Goal: Task Accomplishment & Management: Complete application form

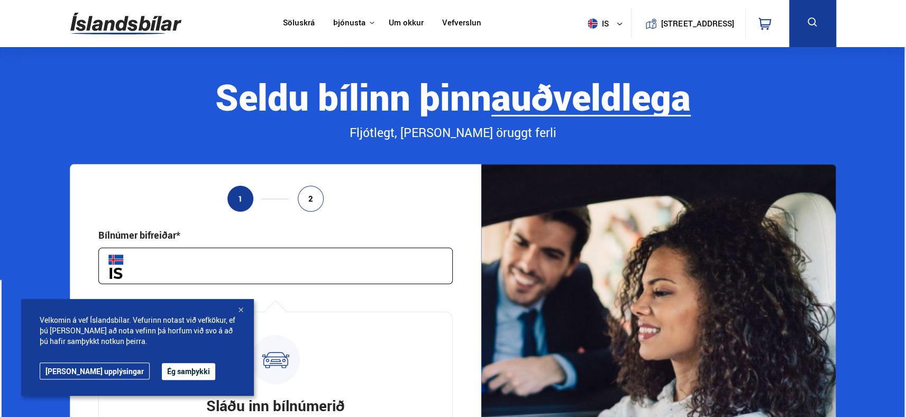
click at [162, 373] on button "Ég samþykki" at bounding box center [188, 371] width 53 height 17
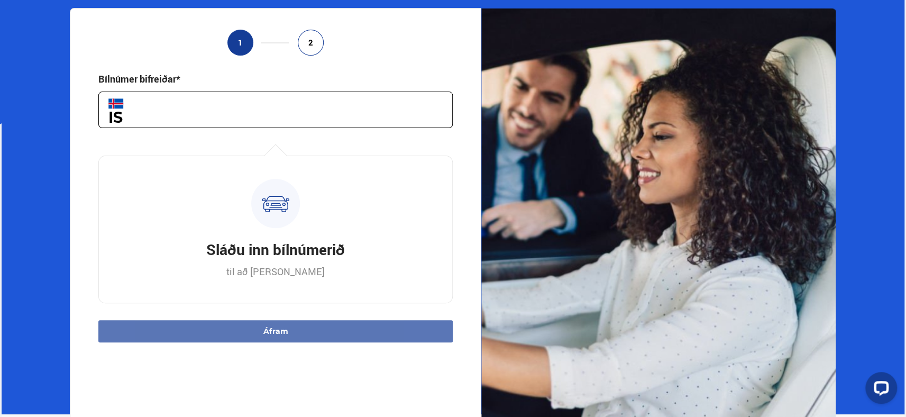
scroll to position [53, 0]
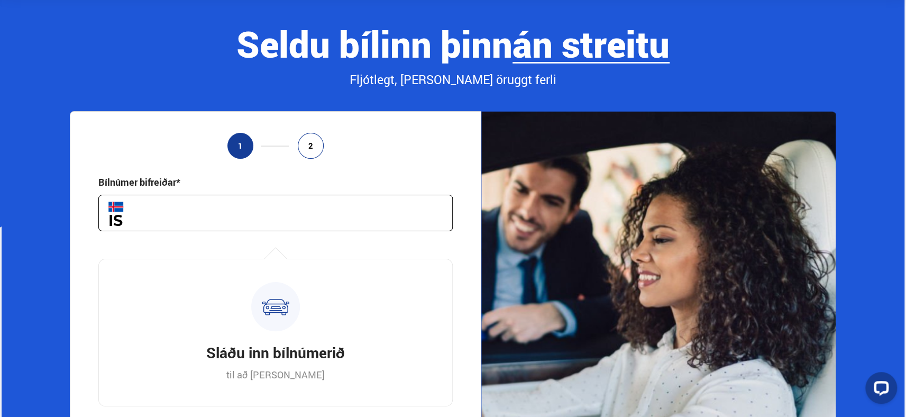
drag, startPoint x: 143, startPoint y: 238, endPoint x: 166, endPoint y: 233, distance: 23.1
click at [152, 241] on div "1 2 Bílnúmer bifreiðar* Hversu marga kílómetra er bíllinn þinn ekinn?* Hvenær v…" at bounding box center [276, 328] width 412 height 434
drag, startPoint x: 171, startPoint y: 225, endPoint x: 172, endPoint y: 219, distance: 6.4
click at [171, 222] on input "text" at bounding box center [275, 213] width 354 height 37
click at [172, 219] on input "text" at bounding box center [275, 213] width 354 height 37
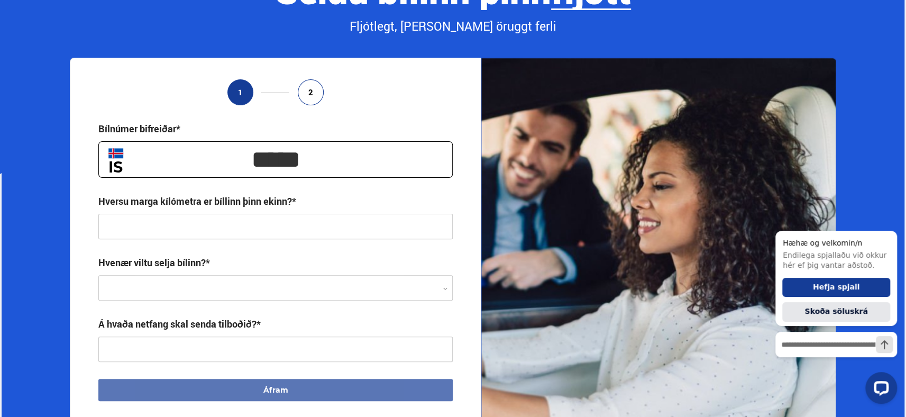
scroll to position [159, 0]
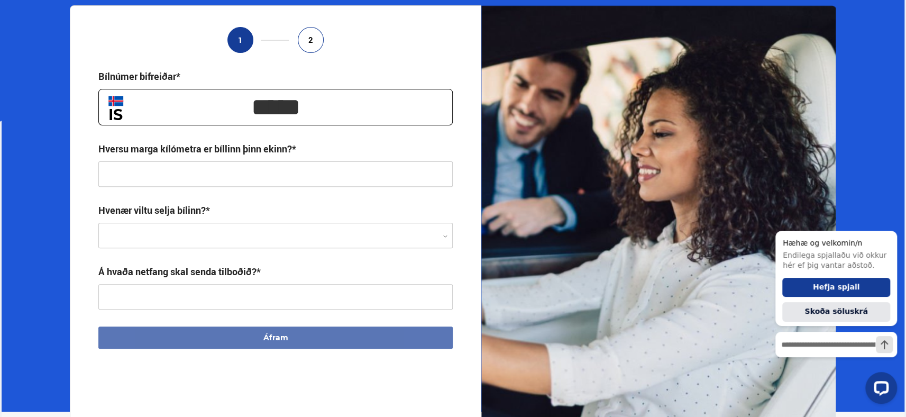
type input "*****"
click at [185, 180] on input "text" at bounding box center [275, 173] width 354 height 25
type input "*****"
drag, startPoint x: 214, startPoint y: 246, endPoint x: 211, endPoint y: 237, distance: 9.9
click at [215, 243] on div at bounding box center [275, 235] width 354 height 25
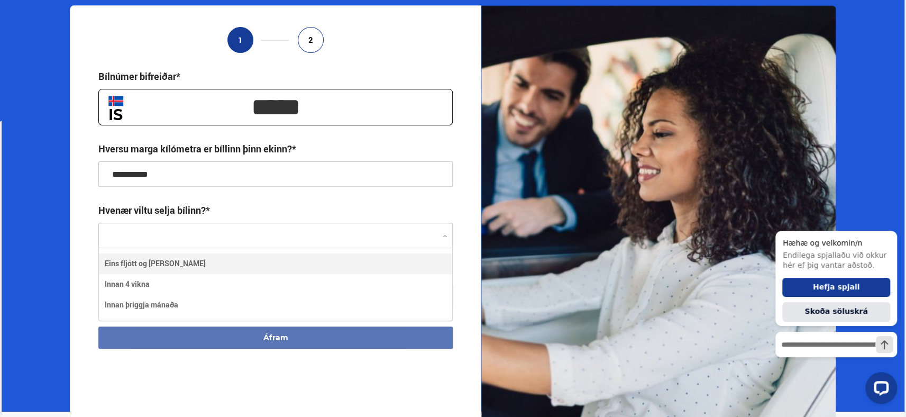
scroll to position [72, 354]
type input "**********"
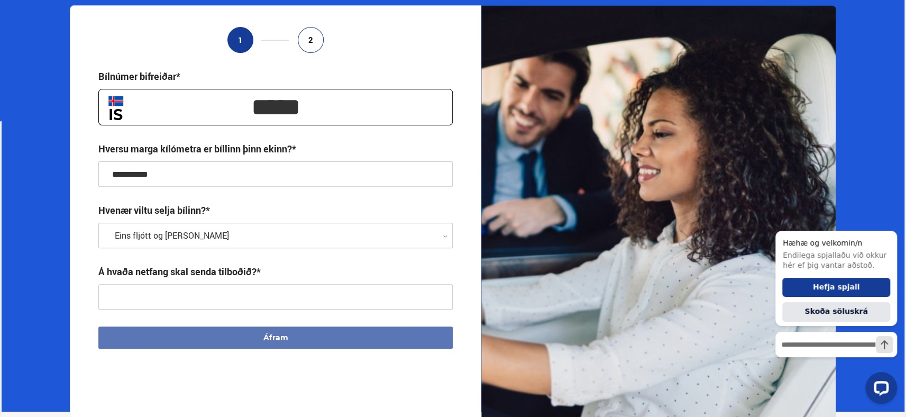
click at [50, 263] on section "**********" at bounding box center [454, 149] width 904 height 523
click at [194, 298] on input "text" at bounding box center [275, 296] width 354 height 25
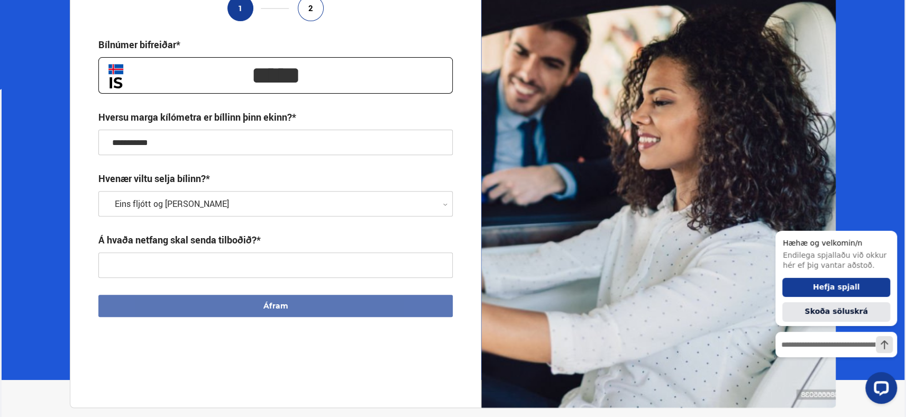
scroll to position [265, 0]
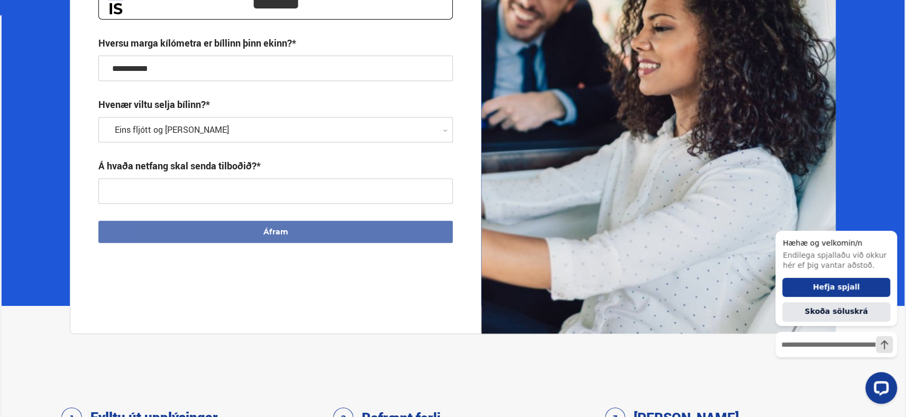
click at [220, 194] on input "text" at bounding box center [275, 190] width 354 height 25
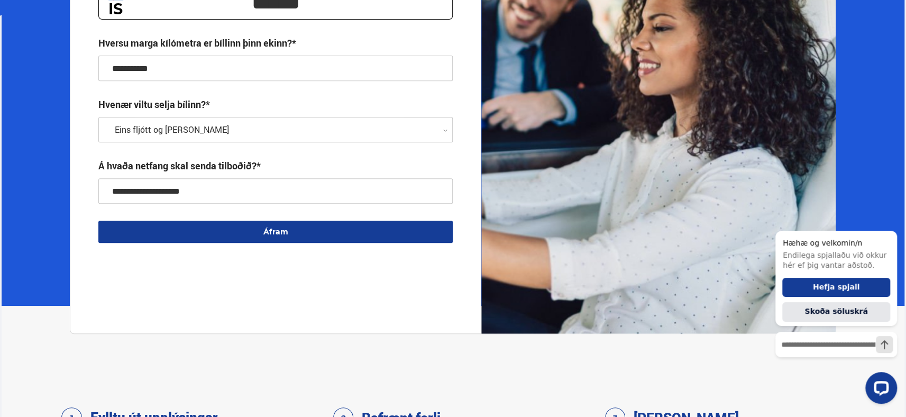
type input "**********"
click at [288, 229] on button "Áfram" at bounding box center [275, 232] width 354 height 22
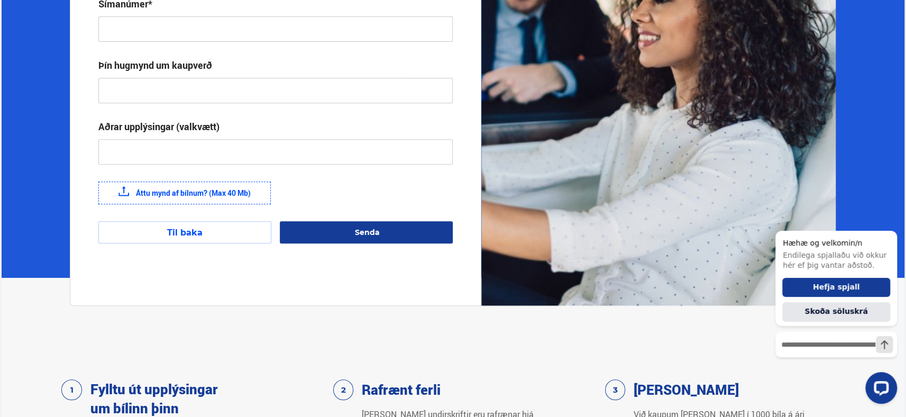
scroll to position [134, 0]
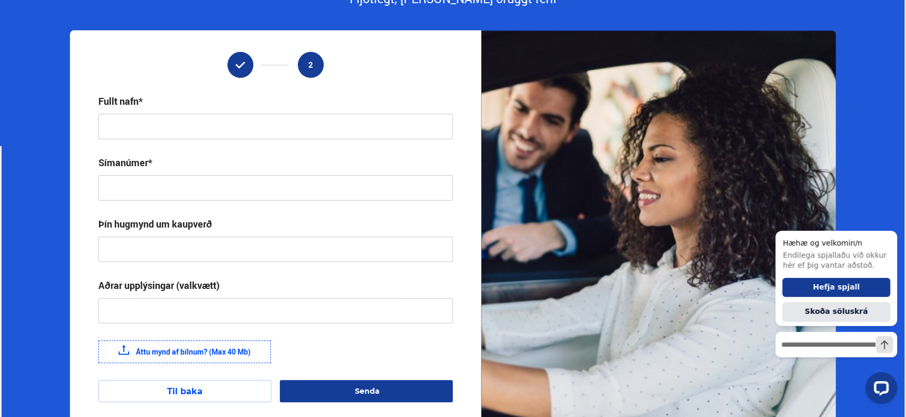
click at [151, 134] on input "text" at bounding box center [275, 126] width 354 height 25
click at [143, 249] on div "Þín hugmynd um kaupverð" at bounding box center [275, 239] width 354 height 44
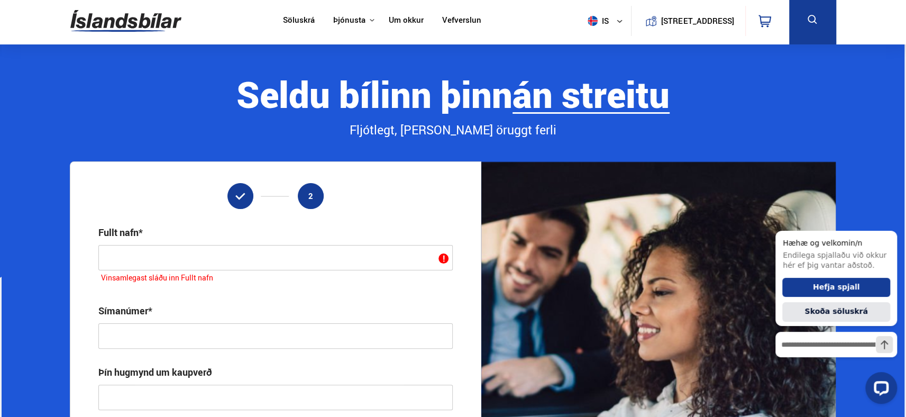
scroll to position [0, 0]
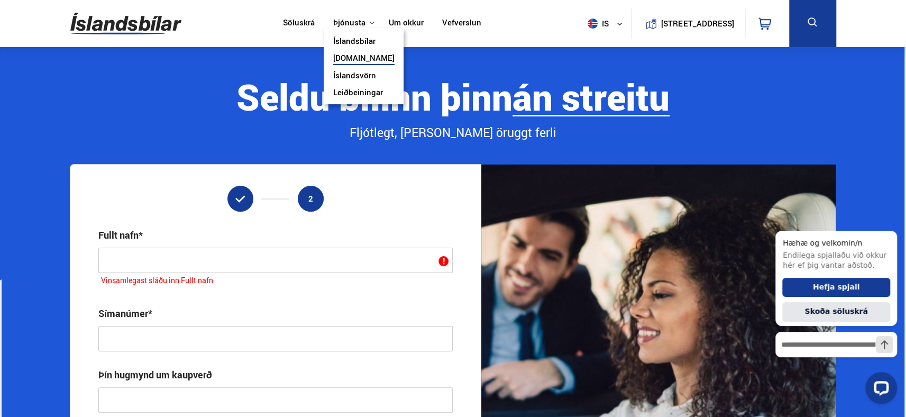
click at [351, 24] on button "Þjónusta" at bounding box center [349, 23] width 32 height 10
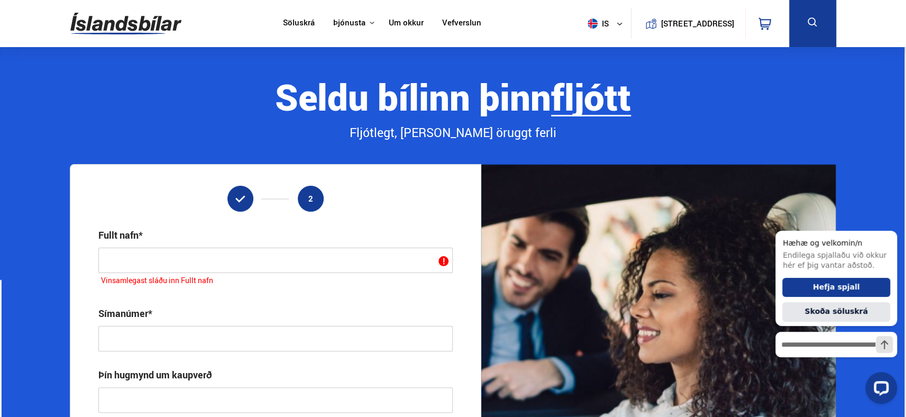
click at [406, 23] on link "Um okkur" at bounding box center [406, 23] width 35 height 11
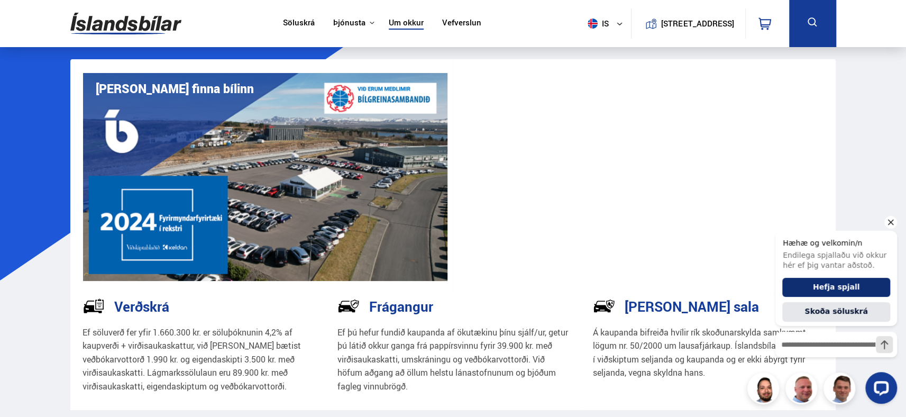
click at [822, 284] on button "Hefja spjall" at bounding box center [837, 288] width 108 height 20
click at [892, 221] on icon "Hide greeting" at bounding box center [891, 222] width 13 height 13
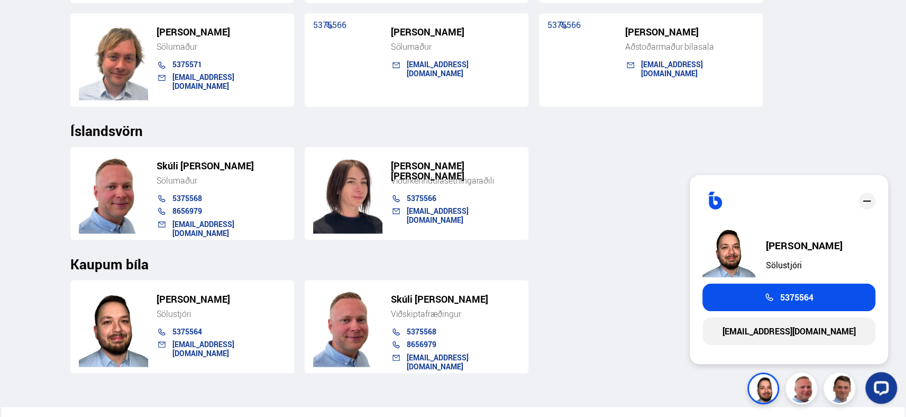
scroll to position [1270, 0]
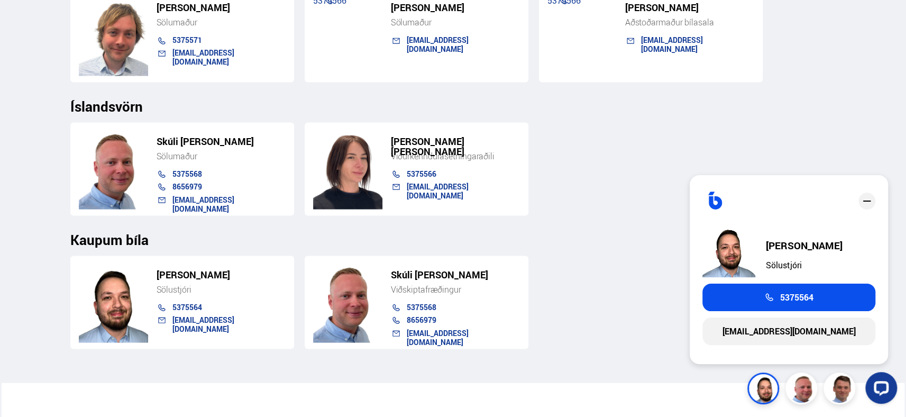
drag, startPoint x: 520, startPoint y: 276, endPoint x: 526, endPoint y: 276, distance: 6.9
click at [520, 276] on div "Skúli [PERSON_NAME] Viðskiptafræðingur 5375568 8656979 [EMAIL_ADDRESS][DOMAIN_N…" at bounding box center [417, 302] width 224 height 93
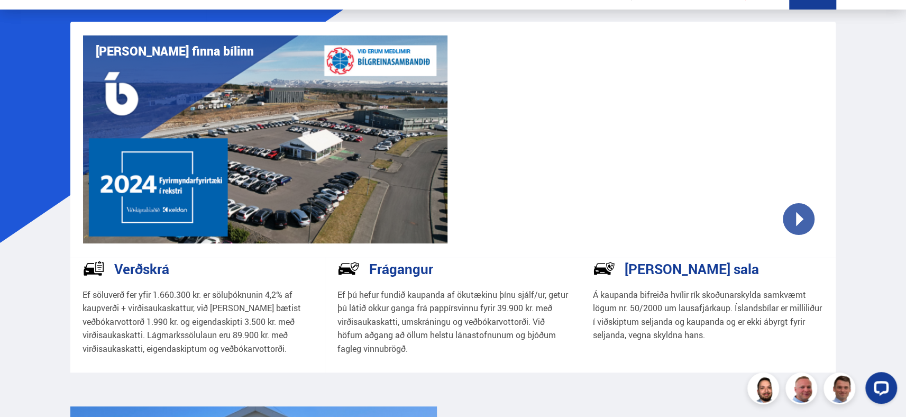
scroll to position [0, 0]
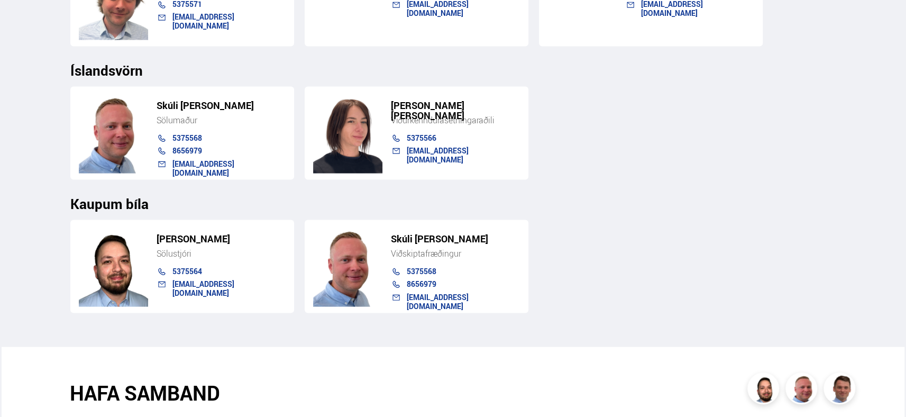
scroll to position [1323, 0]
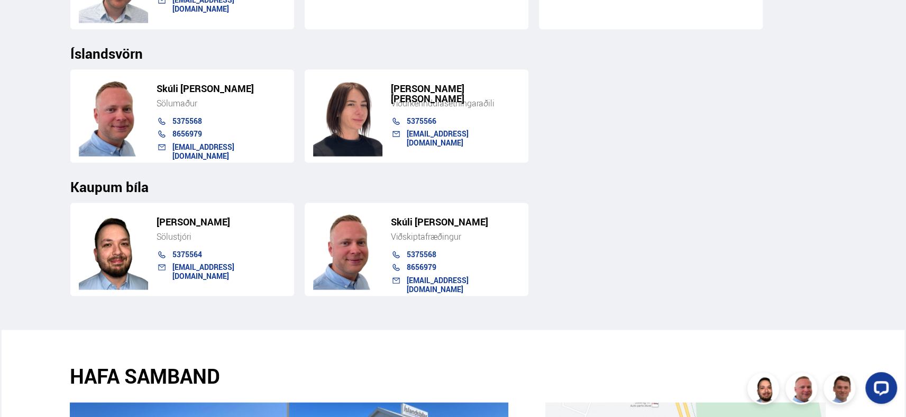
drag, startPoint x: 496, startPoint y: 319, endPoint x: 487, endPoint y: 318, distance: 9.0
click at [496, 319] on section "STARFSMENN Íslandsbílar - Bílasala [PERSON_NAME] [PERSON_NAME] Eigandi / Löggil…" at bounding box center [453, 31] width 783 height 595
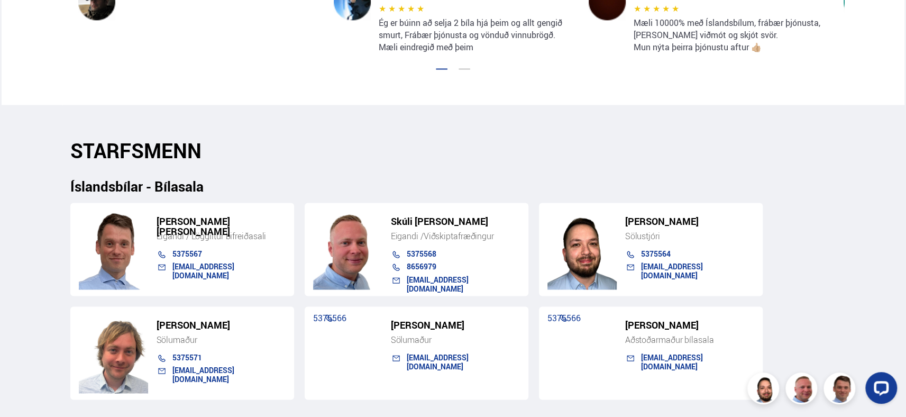
scroll to position [582, 0]
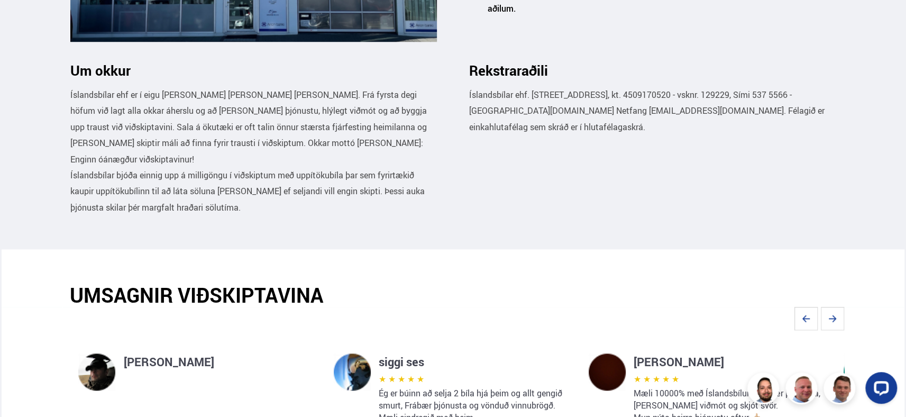
click at [550, 88] on p "Íslandsbílar ehf. [STREET_ADDRESS], kt. 4509170520 - vsknr. 129229, Sími 537 55…" at bounding box center [652, 111] width 367 height 48
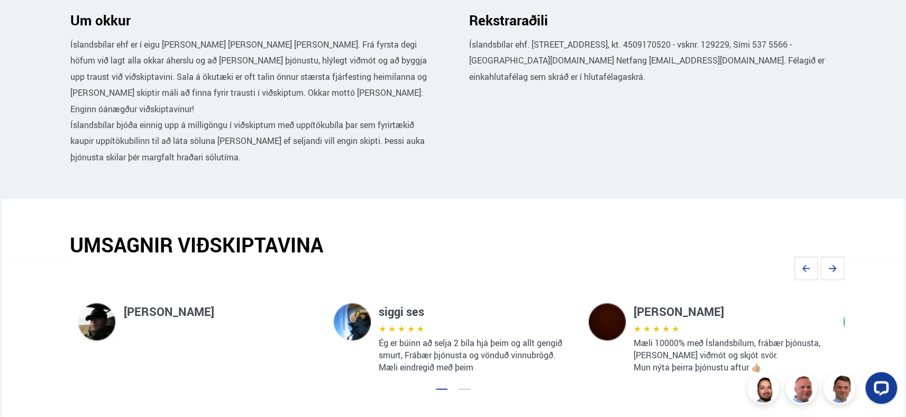
scroll to position [688, 0]
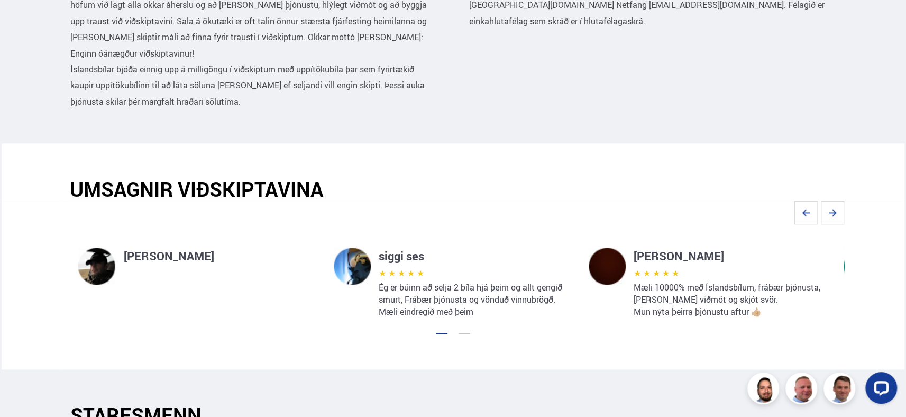
drag, startPoint x: 420, startPoint y: 166, endPoint x: 435, endPoint y: 148, distance: 23.6
click at [420, 166] on section "UMSAGNIR VIÐSKIPTAVINA" at bounding box center [454, 172] width 904 height 58
